Goal: Find specific page/section: Find specific page/section

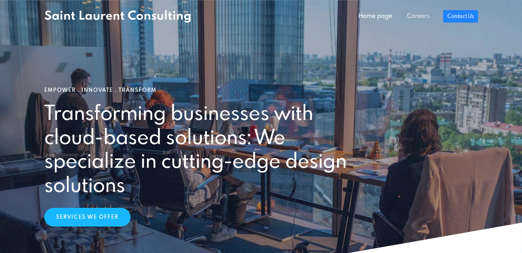
click at [419, 17] on link "Careers" at bounding box center [418, 17] width 37 height 16
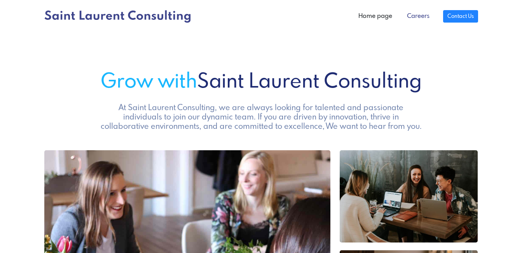
click at [422, 17] on link "Careers" at bounding box center [418, 17] width 37 height 16
click at [418, 16] on link "Careers" at bounding box center [418, 17] width 37 height 16
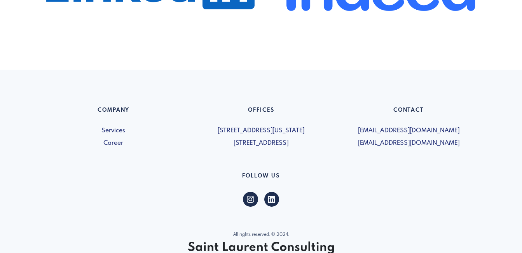
scroll to position [539, 0]
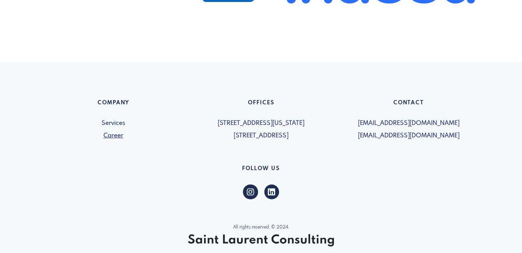
click at [112, 134] on link "Career" at bounding box center [113, 135] width 138 height 9
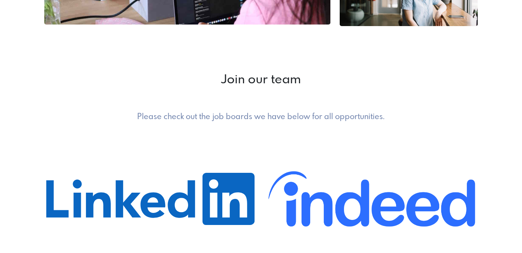
scroll to position [321, 0]
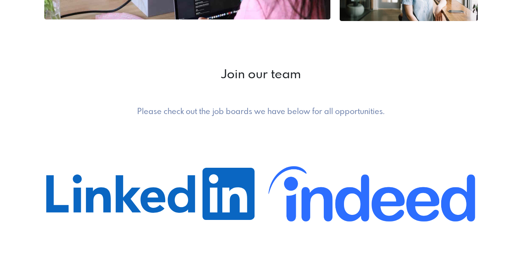
click at [268, 77] on h2 "Join our team" at bounding box center [261, 75] width 434 height 15
click at [268, 113] on h5 "Please check out the job boards we have below for all opportunities." at bounding box center [260, 111] width 325 height 9
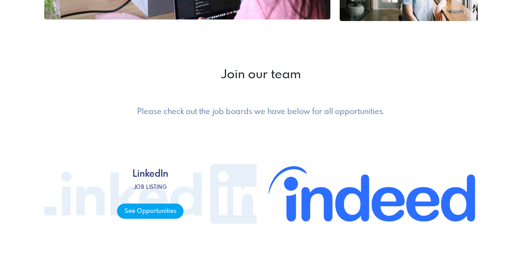
click at [150, 211] on span "See Opportunities" at bounding box center [150, 210] width 66 height 15
